Goal: Understand site structure: Grasp the organization and layout of the website

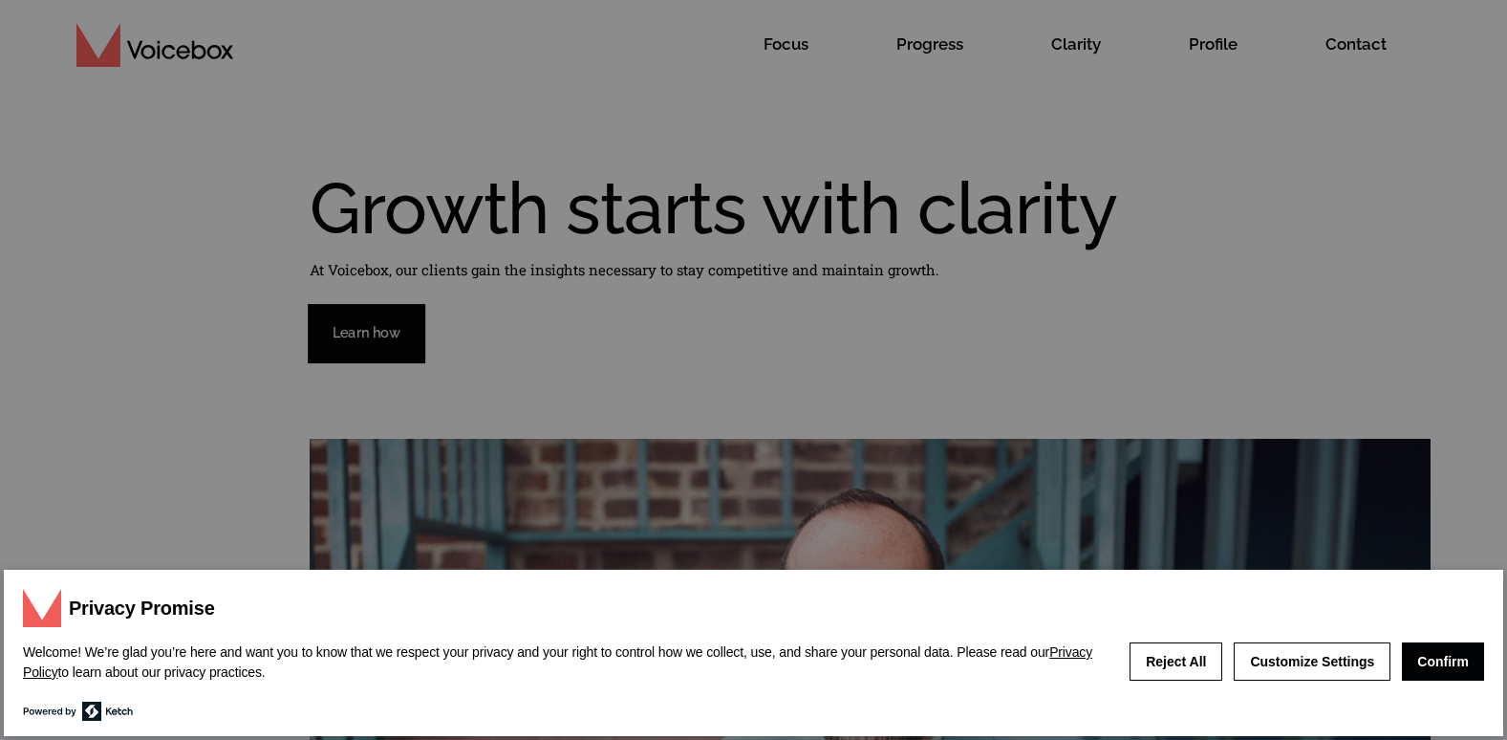
click at [1456, 658] on button "Confirm" at bounding box center [1443, 661] width 82 height 38
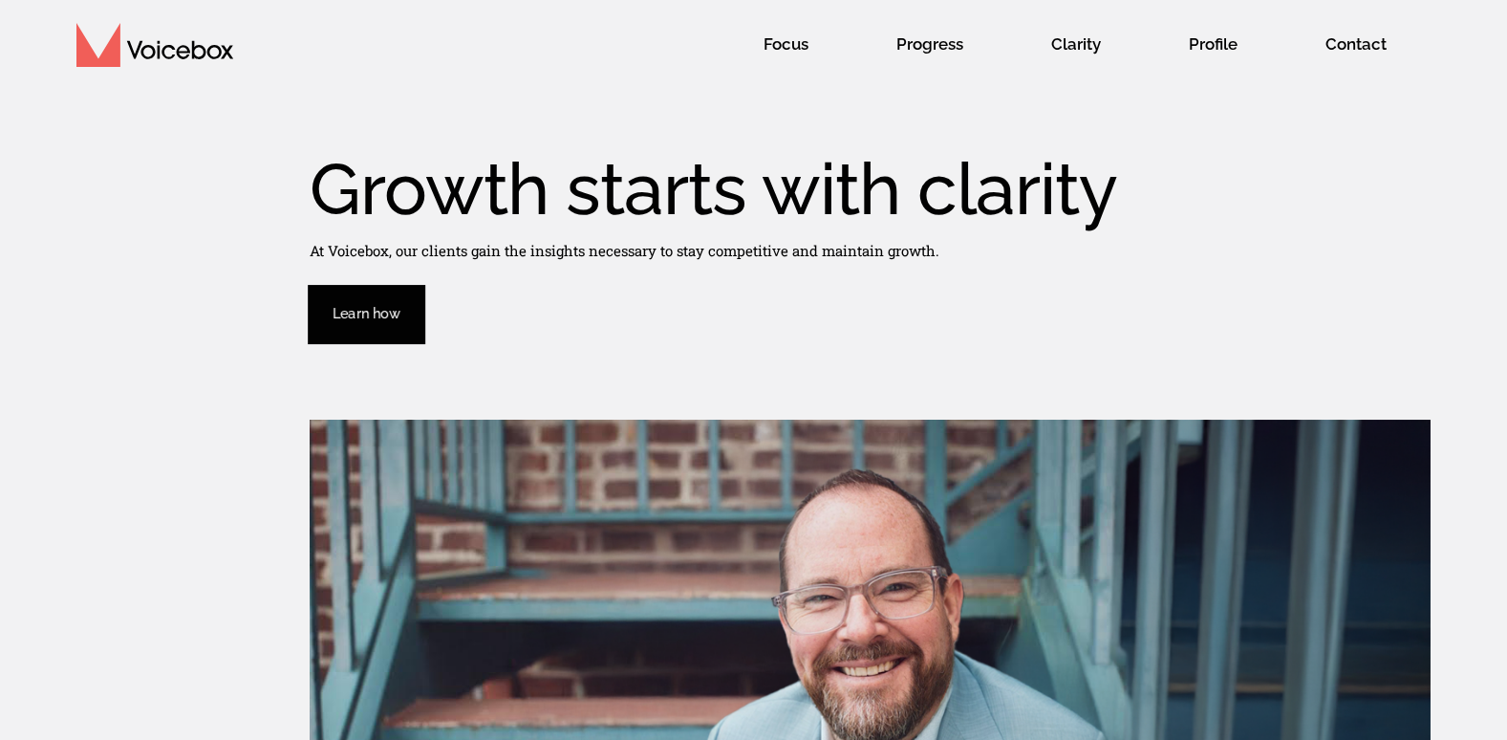
click at [875, 289] on div "Growth starts with clarity At Voicebox, our clients gain the insights necessary…" at bounding box center [753, 248] width 1507 height 190
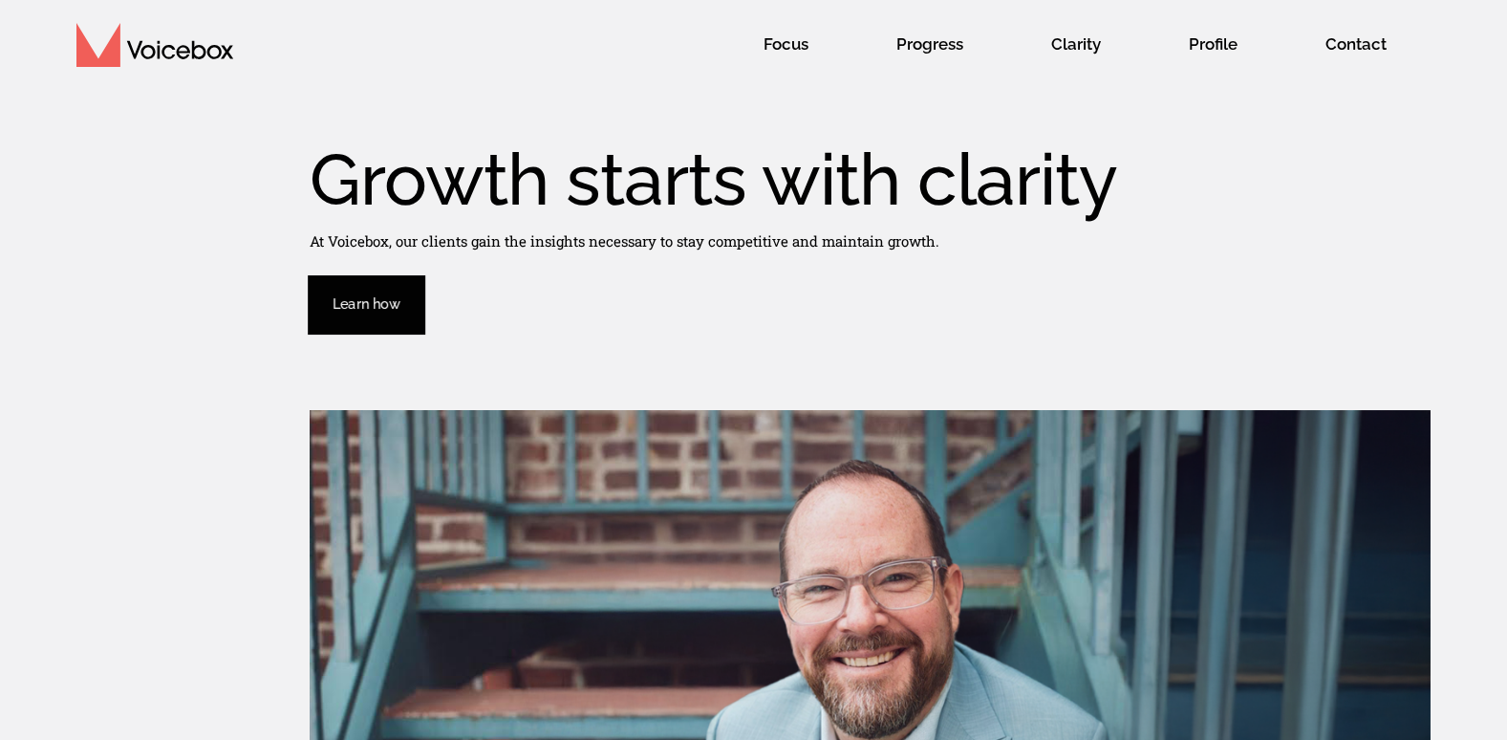
scroll to position [31, 0]
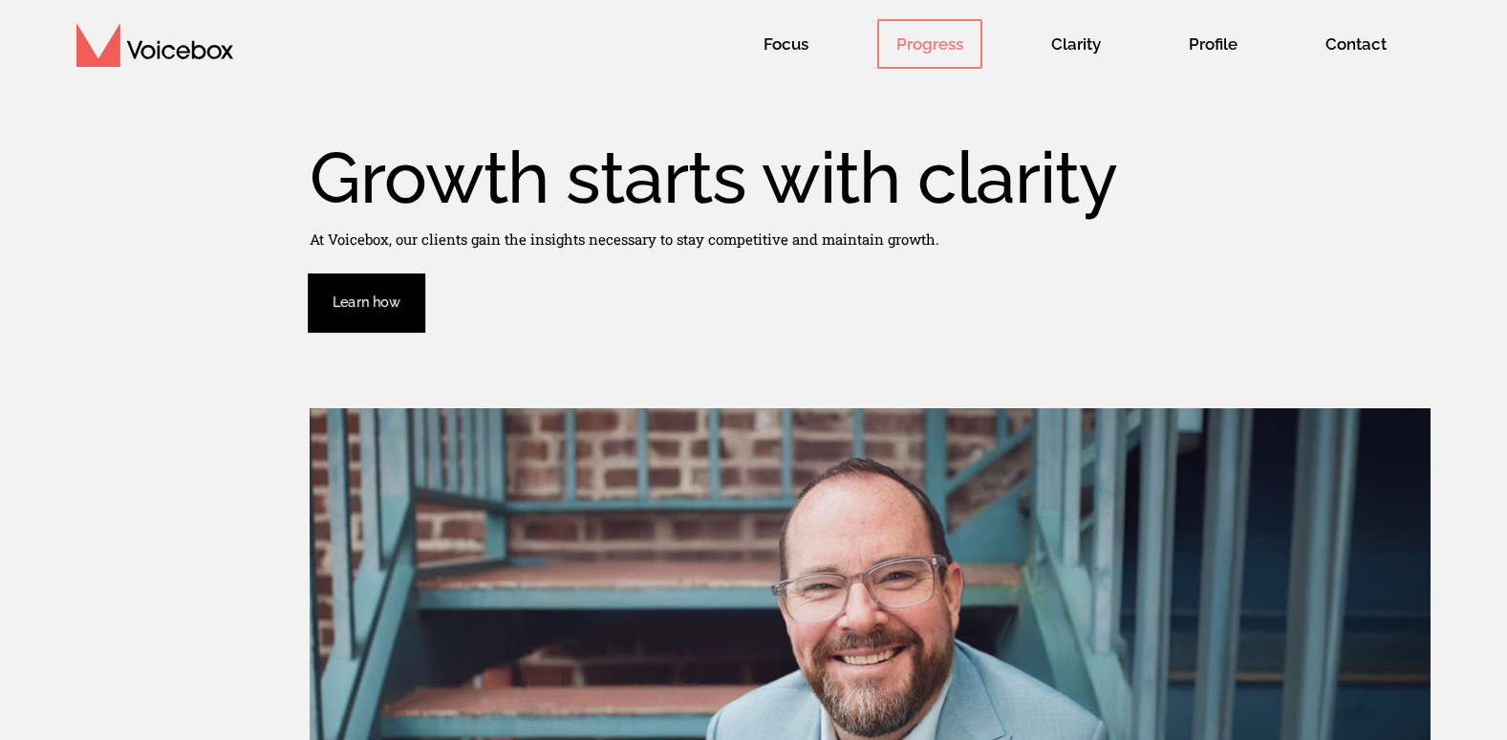
click at [936, 38] on span "Progress" at bounding box center [929, 44] width 105 height 50
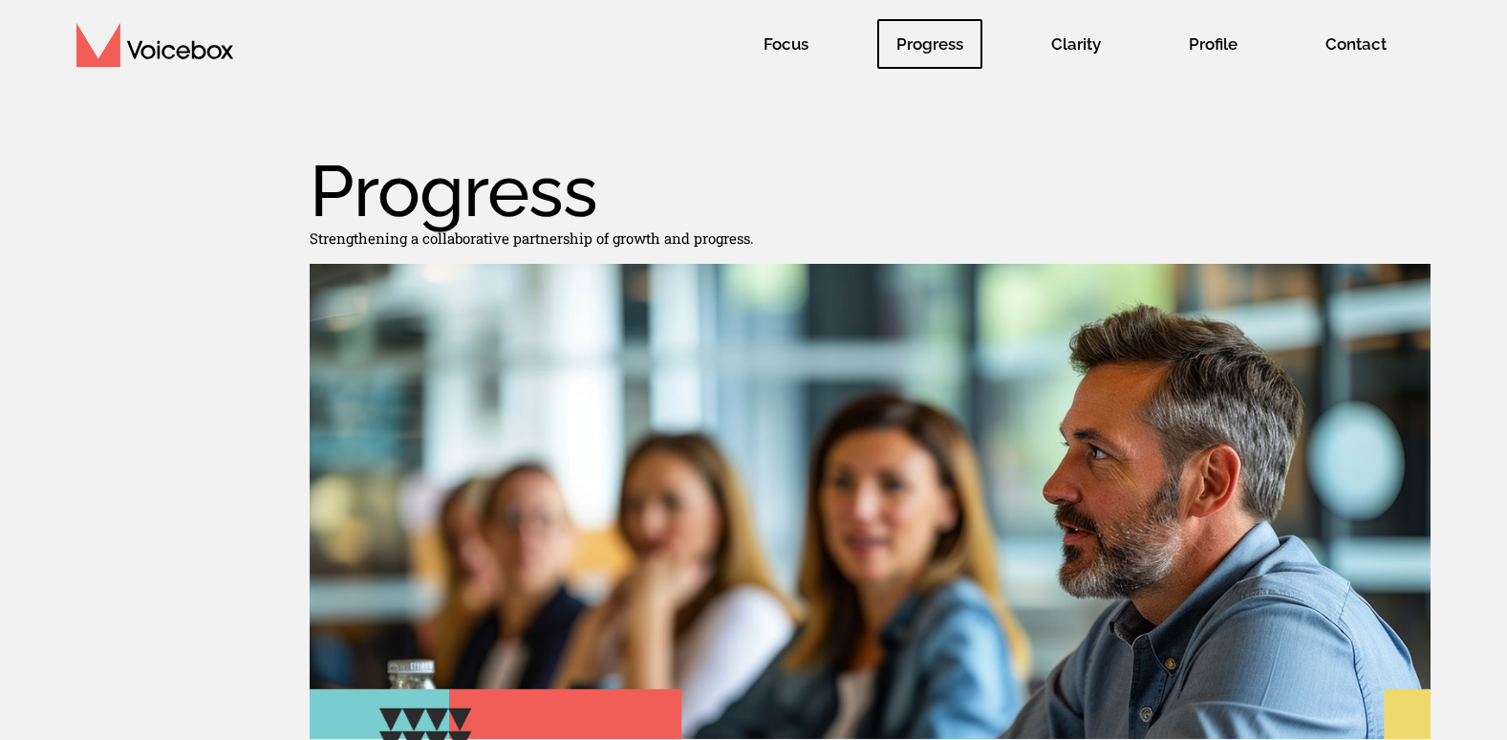
scroll to position [19, 0]
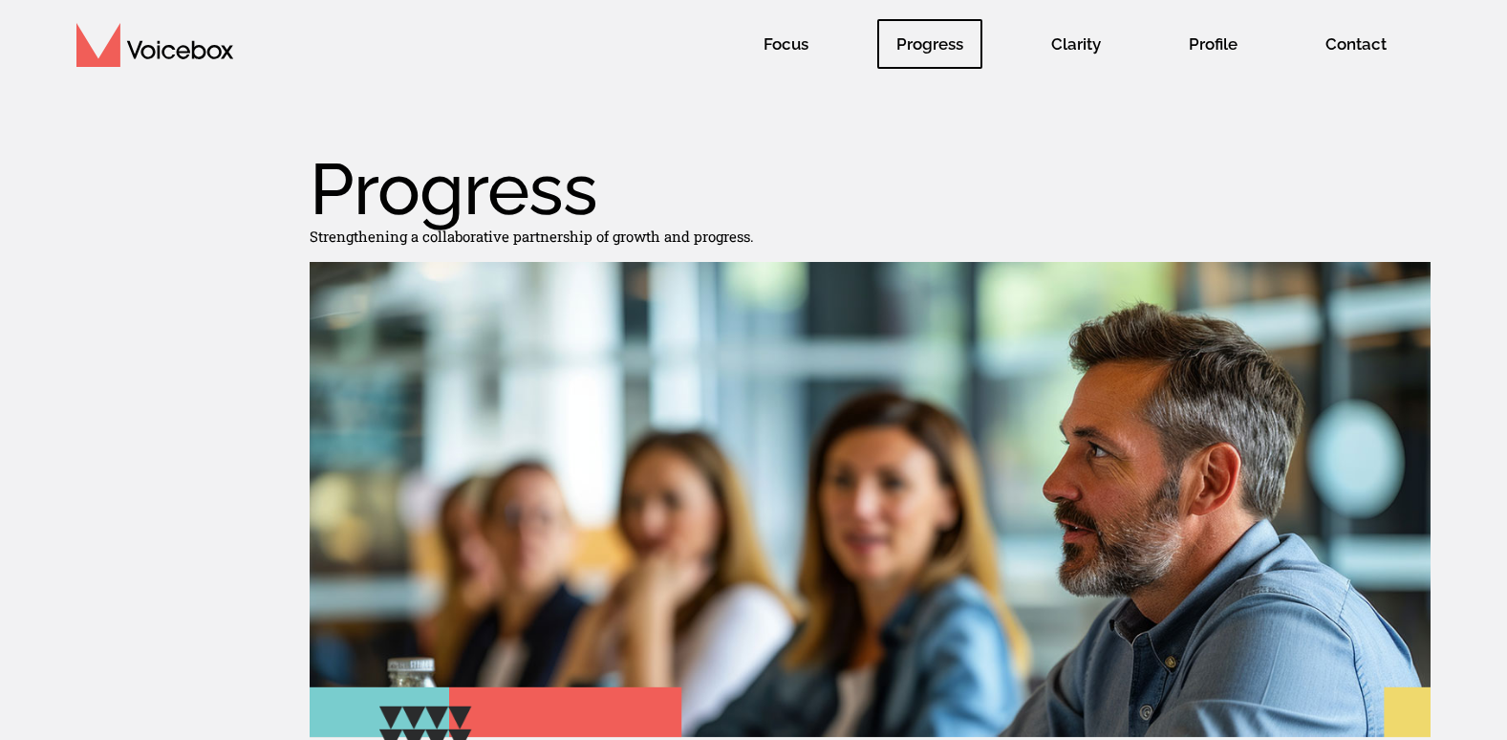
click at [136, 508] on div at bounding box center [753, 530] width 1507 height 537
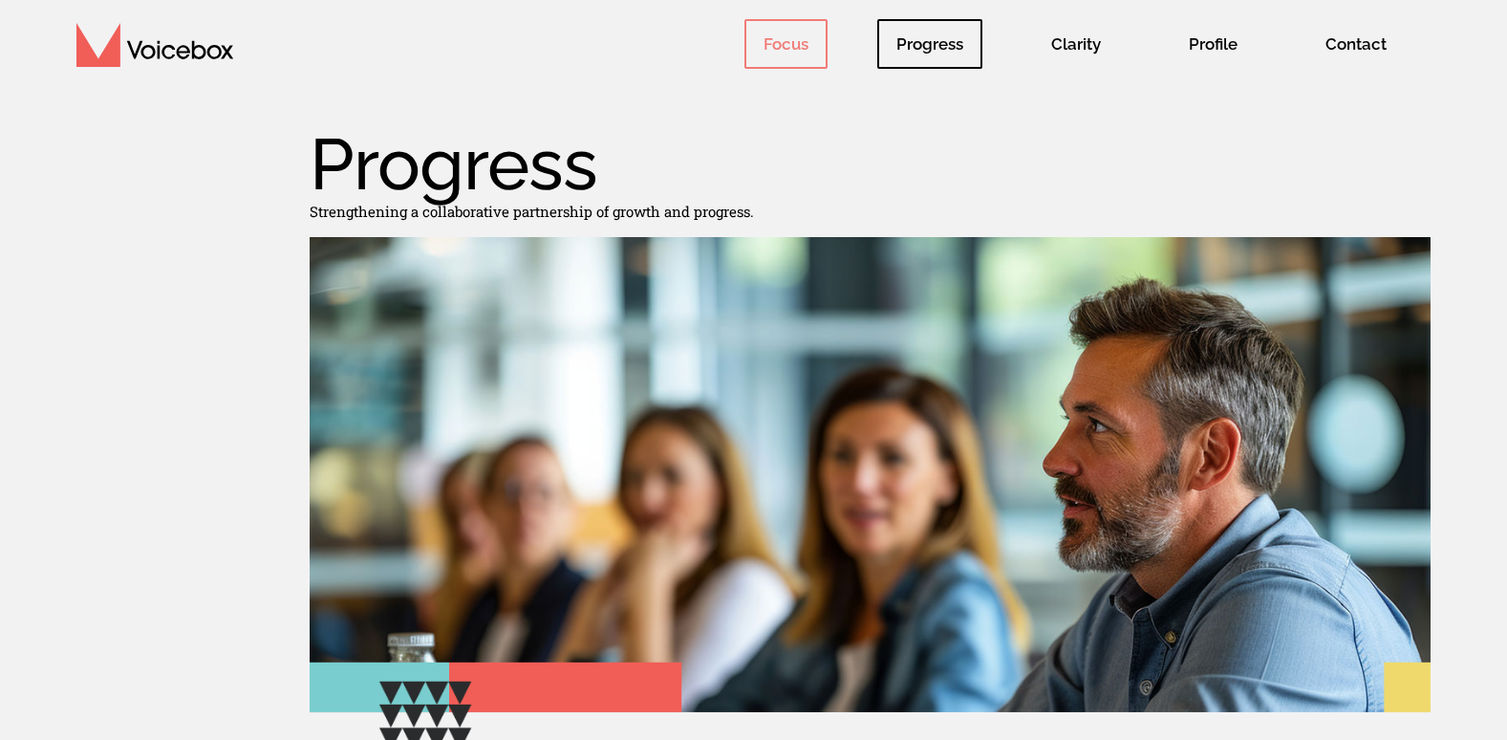
click at [802, 31] on span "Focus" at bounding box center [786, 44] width 83 height 50
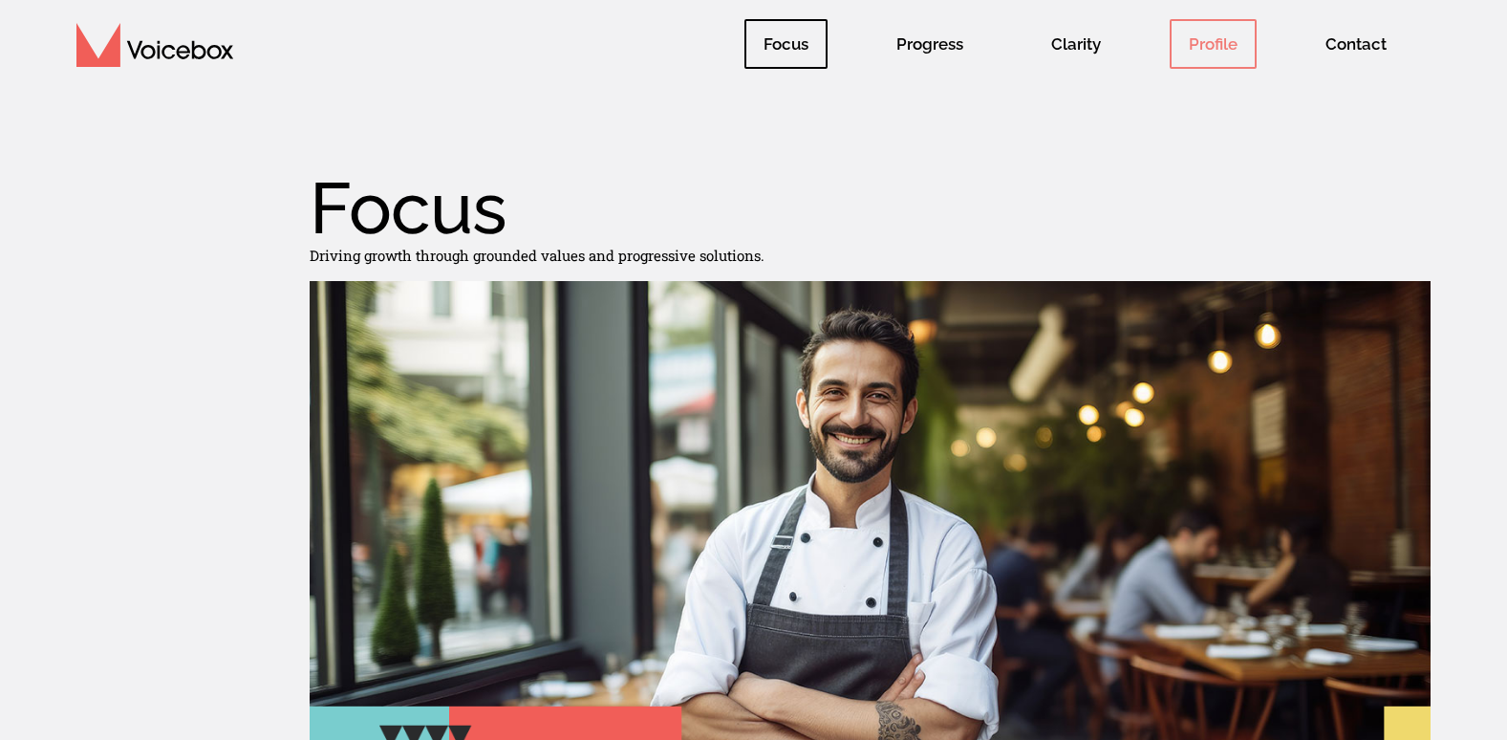
click at [1211, 48] on span "Profile" at bounding box center [1213, 44] width 87 height 50
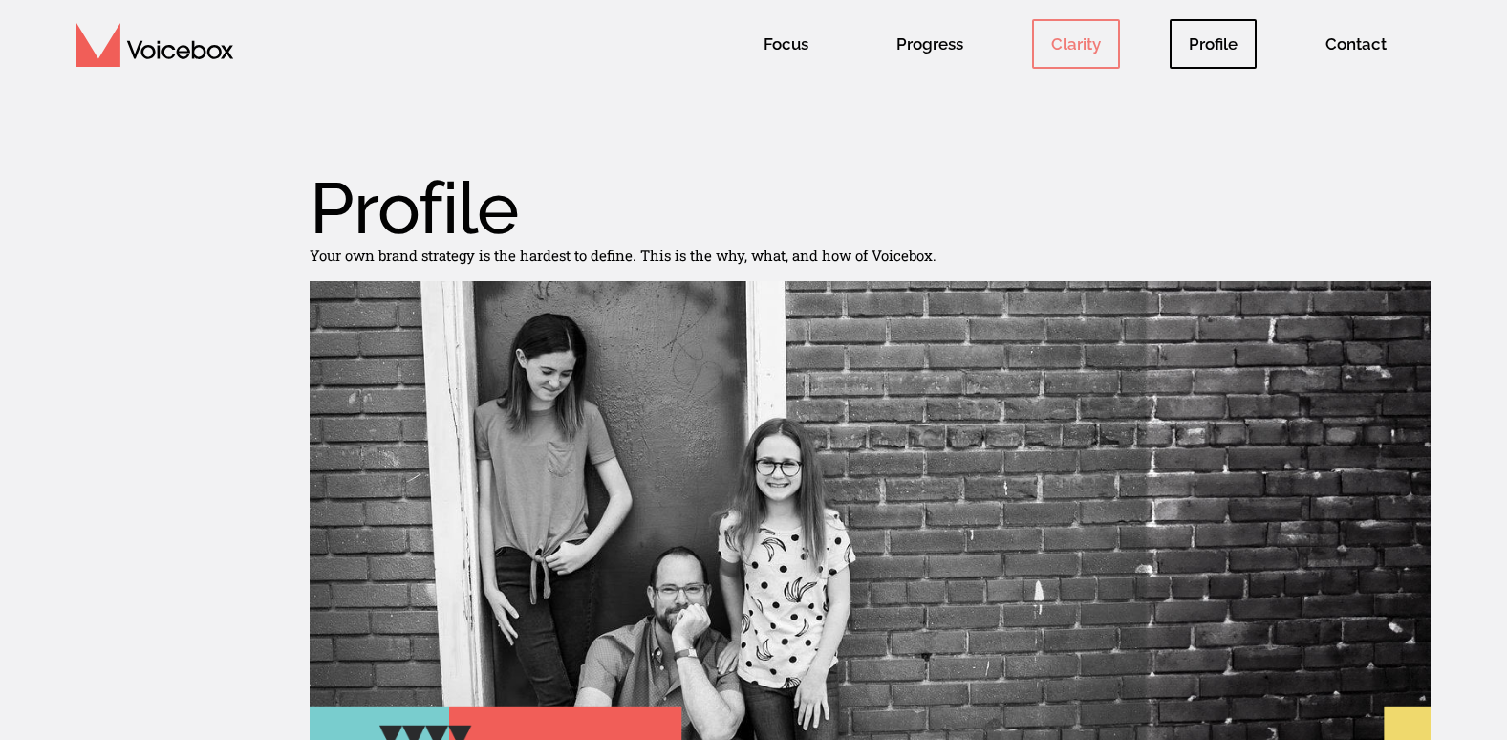
click at [1084, 45] on span "Clarity" at bounding box center [1076, 44] width 88 height 50
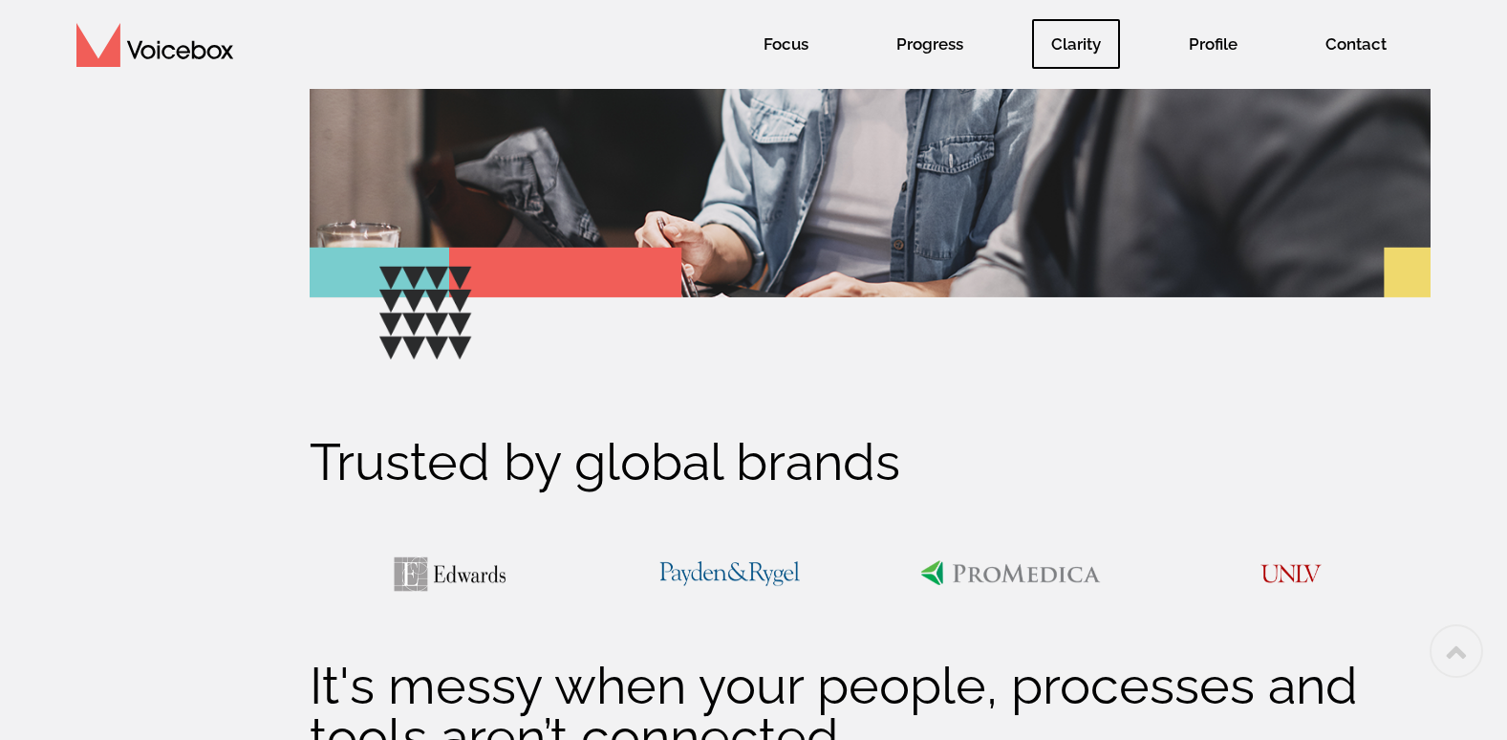
scroll to position [1306, 0]
